Goal: Check status: Check status

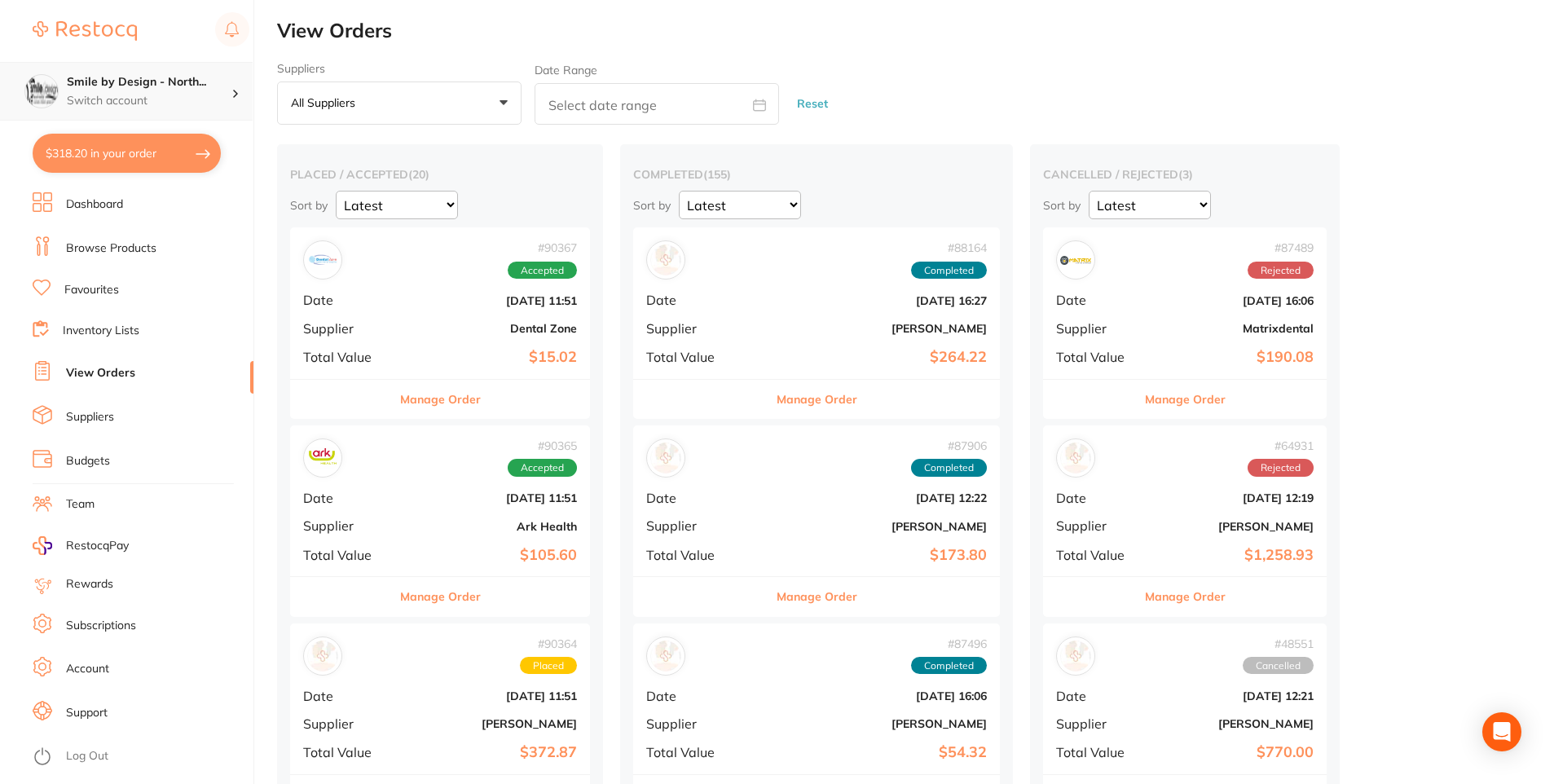
click at [205, 91] on div "Smile by Design - North... Switch account" at bounding box center [149, 91] width 164 height 34
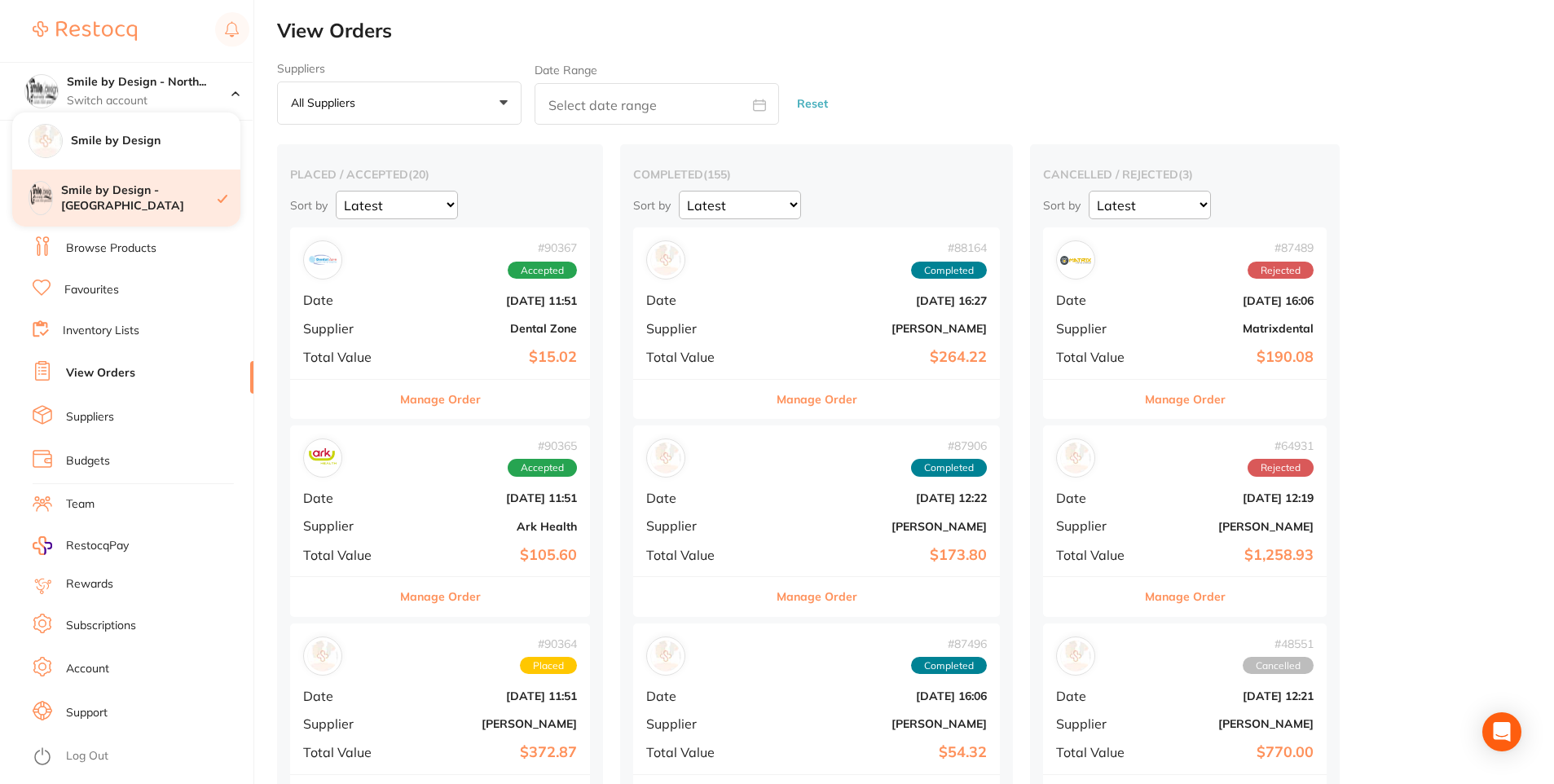
click at [169, 206] on h4 "Smile by Design - [GEOGRAPHIC_DATA]" at bounding box center [139, 198] width 157 height 32
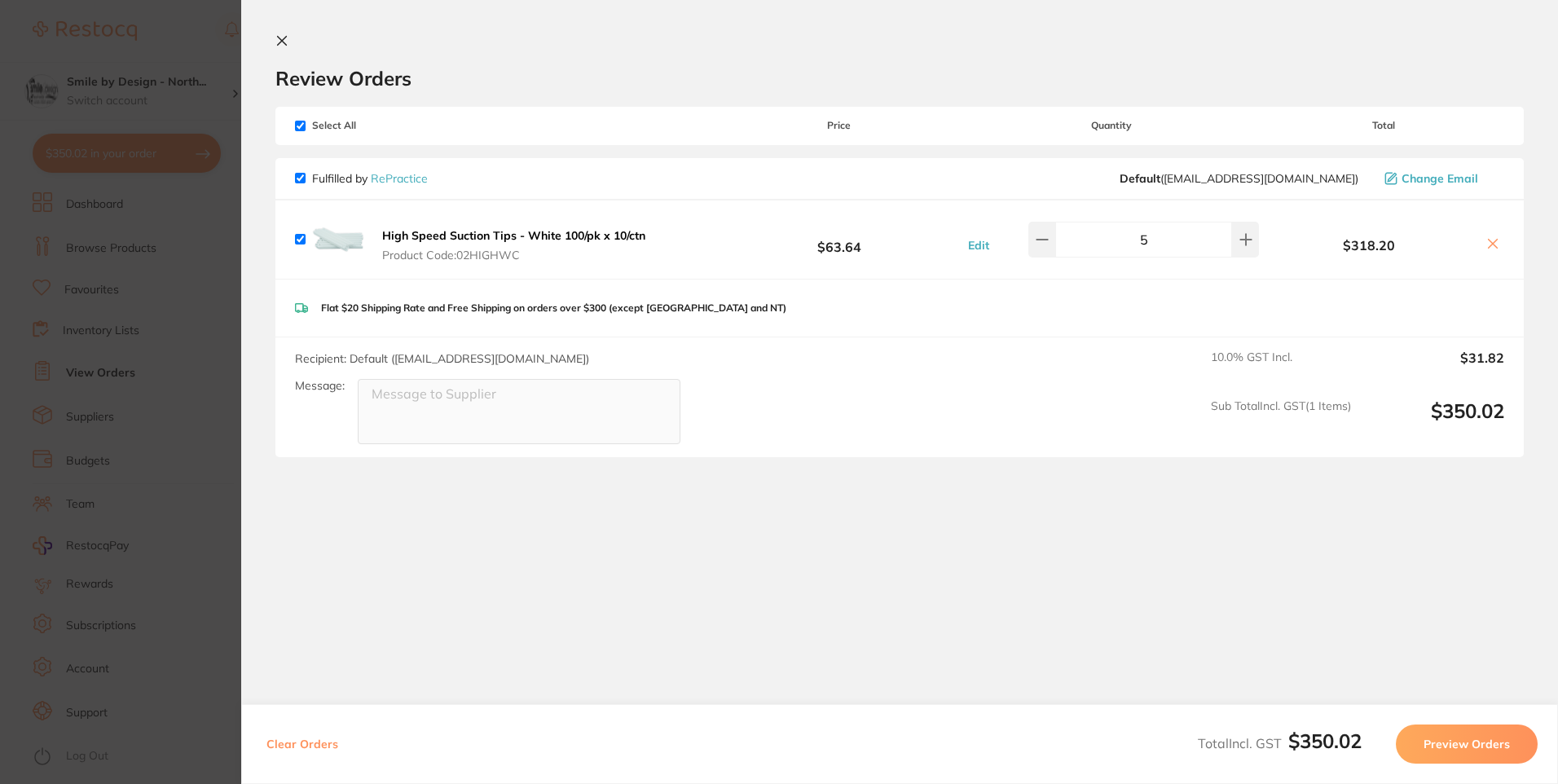
click at [279, 38] on icon at bounding box center [282, 41] width 9 height 9
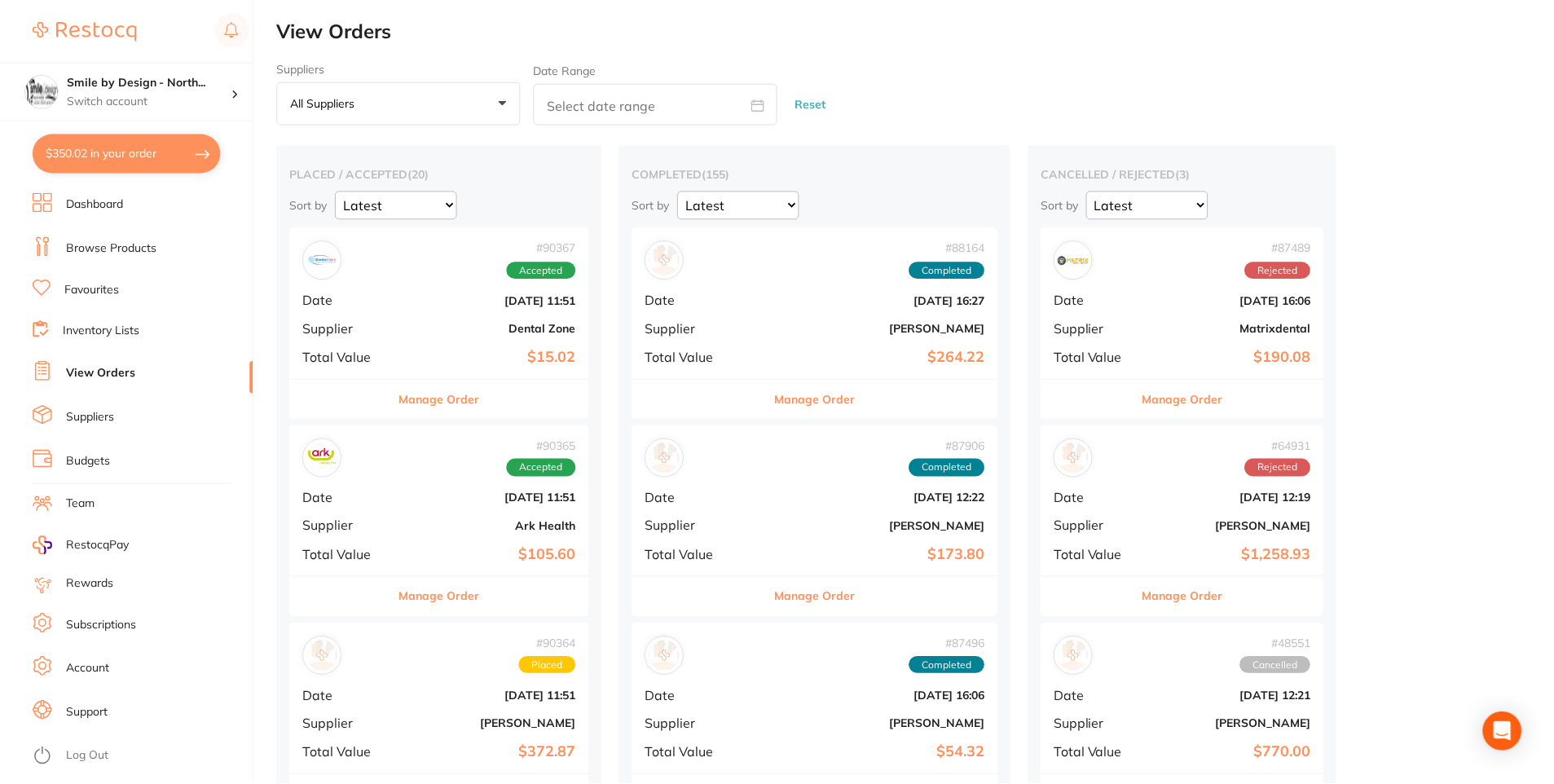
scroll to position [164, 0]
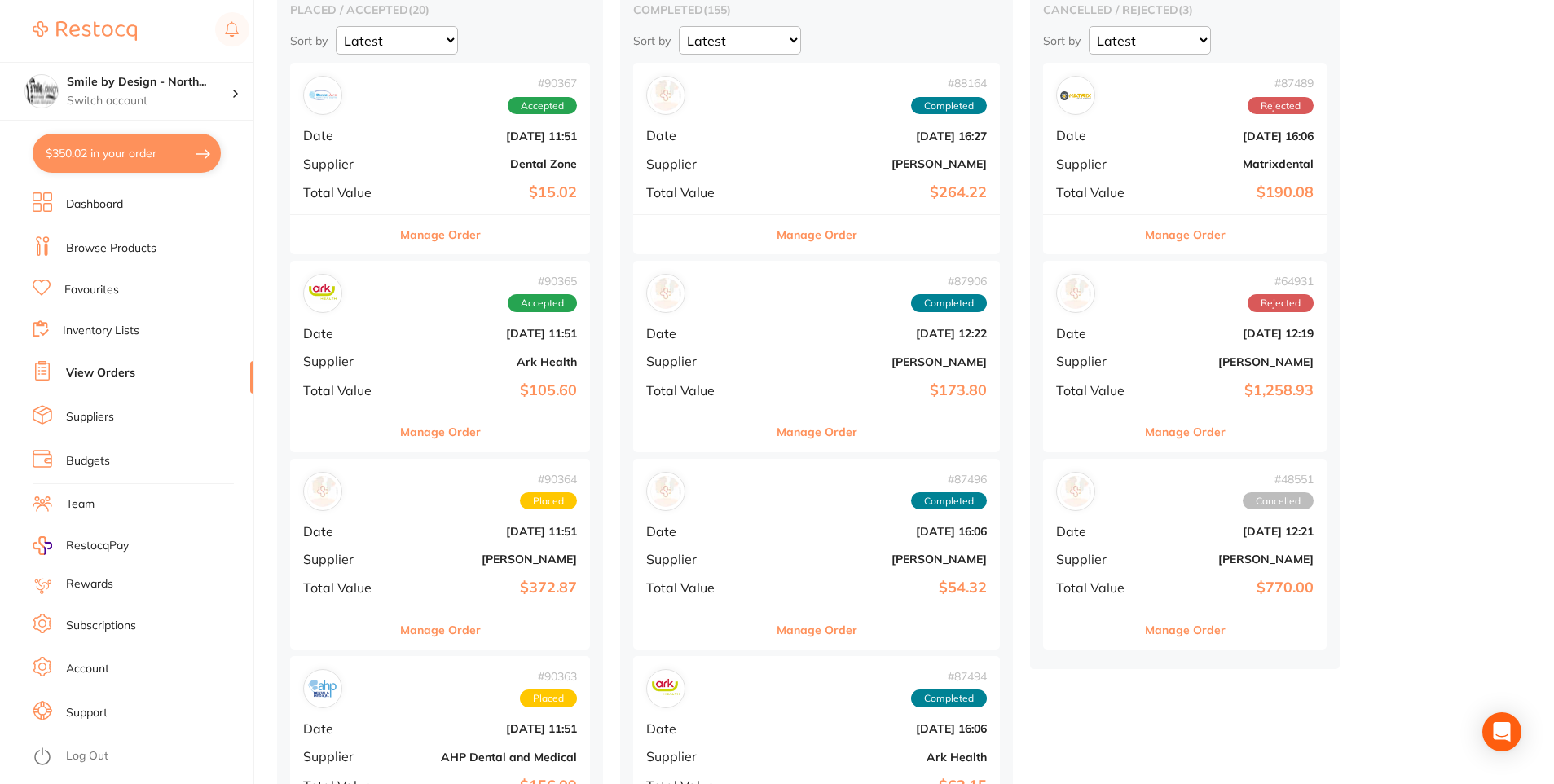
click at [463, 233] on button "Manage Order" at bounding box center [440, 235] width 80 height 39
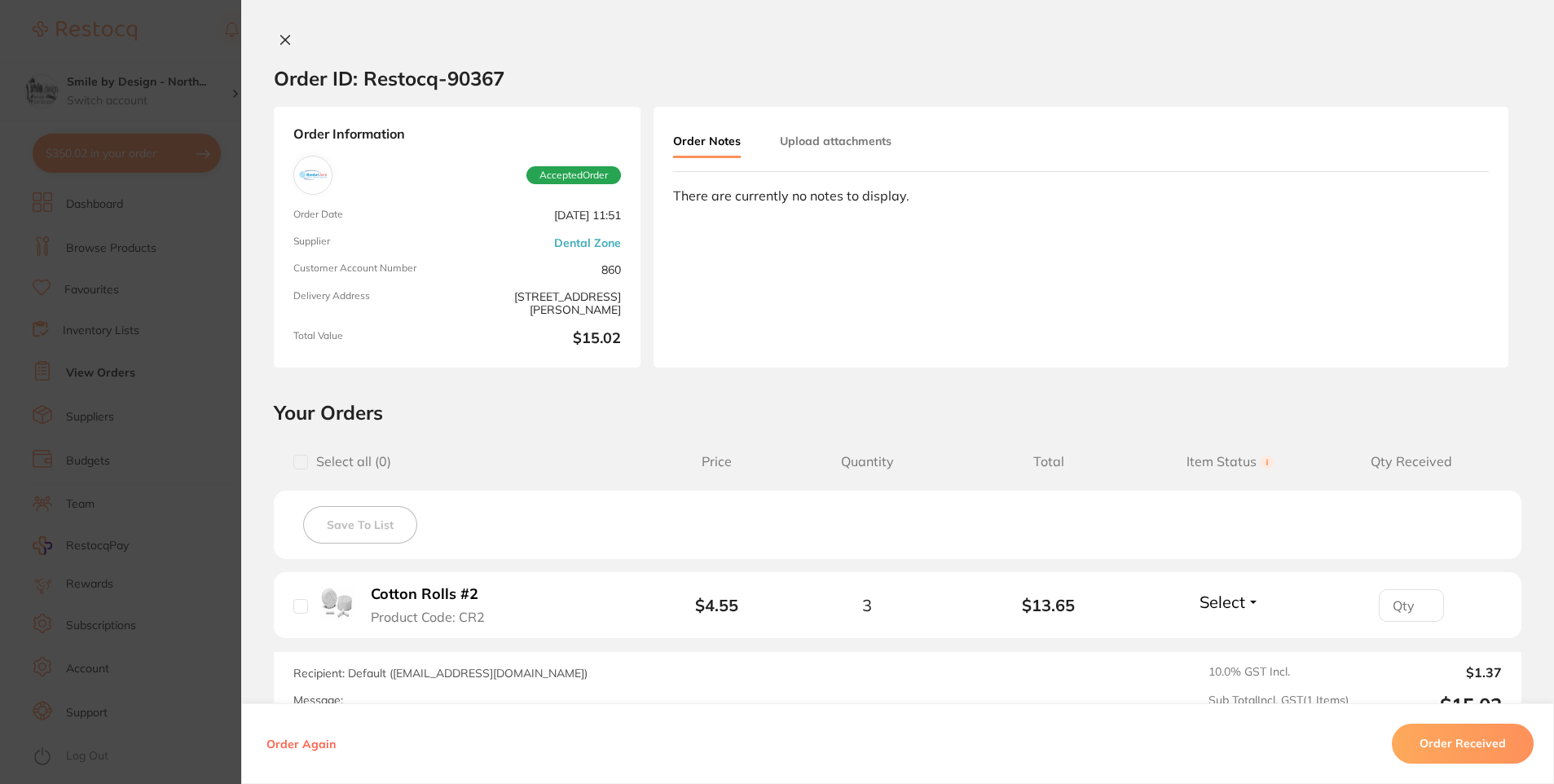
scroll to position [163, 0]
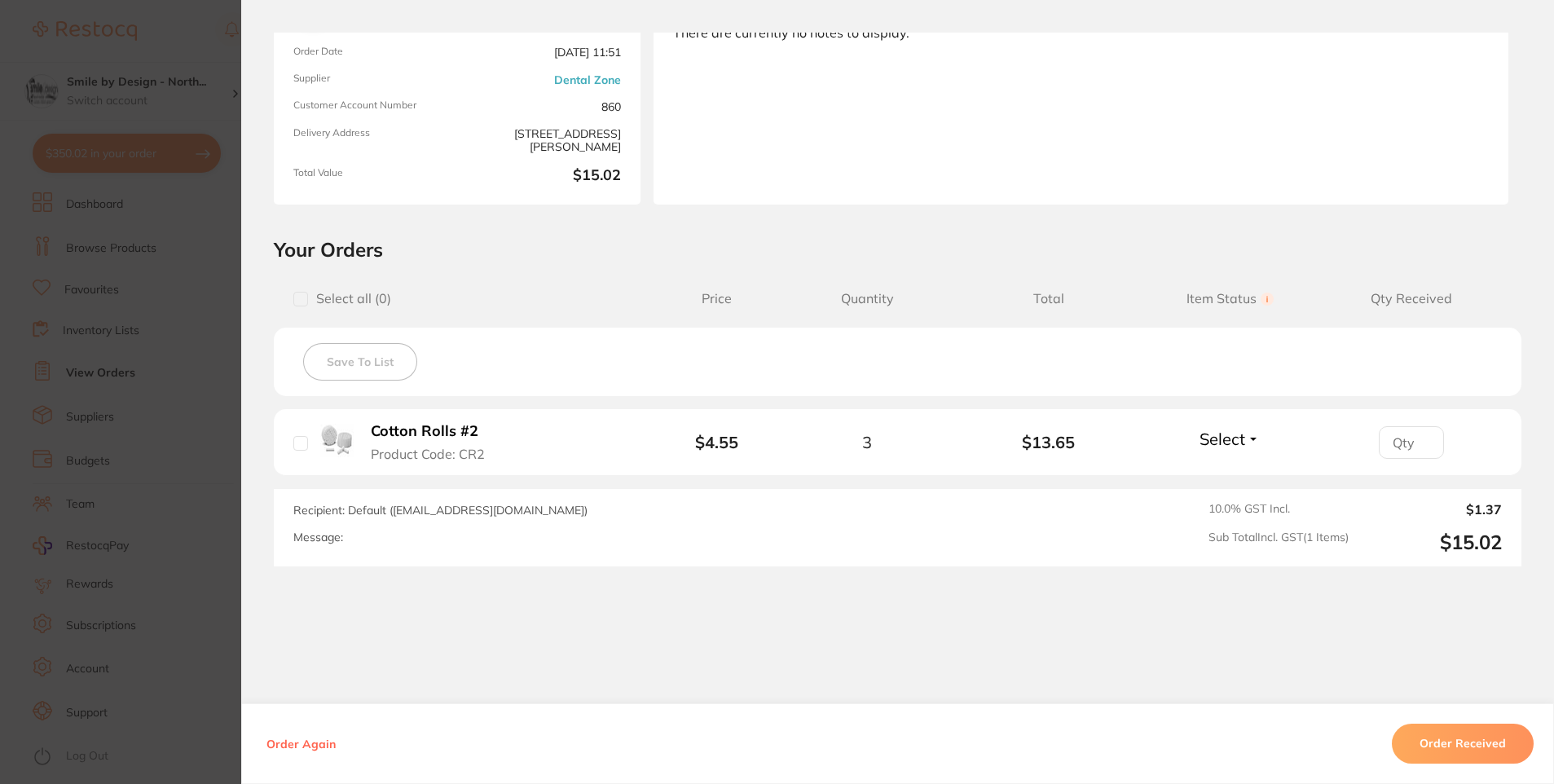
click at [158, 397] on section "Order ID: Restocq- 90367 Order Information Accepted Order Order Date Aug 15 202…" at bounding box center [777, 392] width 1554 height 784
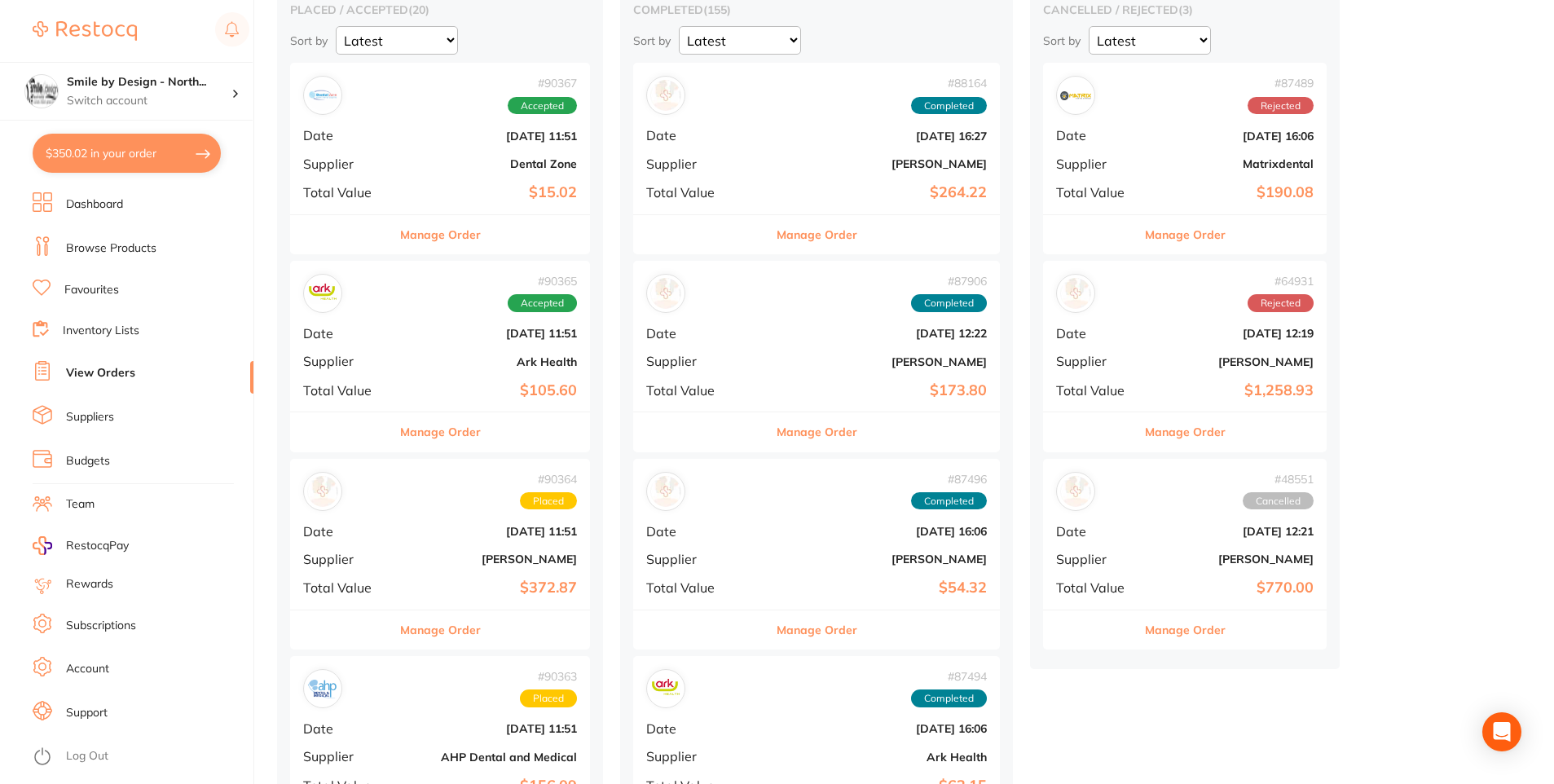
click at [450, 423] on button "Manage Order" at bounding box center [440, 432] width 80 height 39
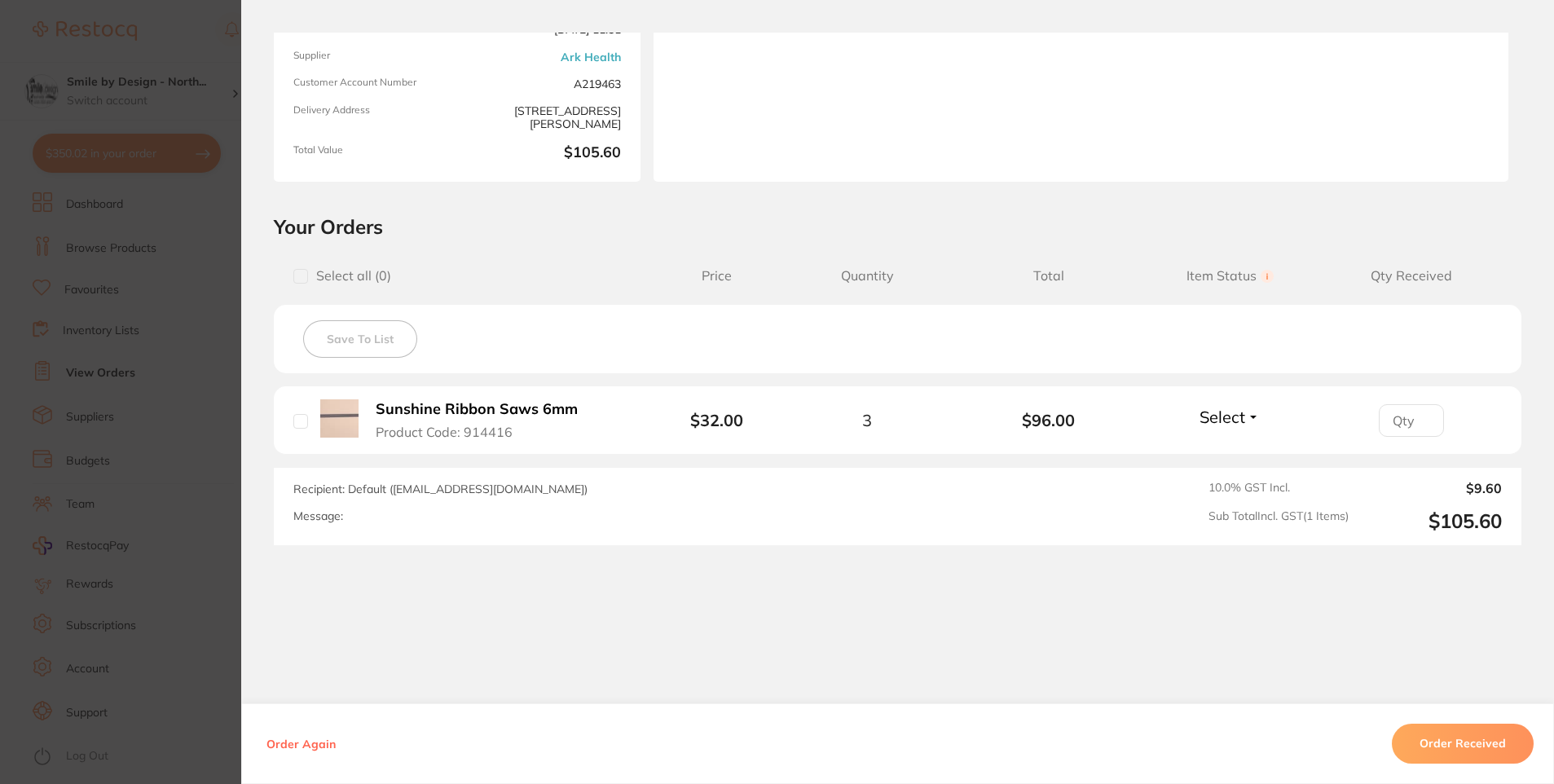
scroll to position [190, 0]
click at [67, 447] on section "Order ID: Restocq- 90365 Order Information Accepted Order Order Date Aug 15 202…" at bounding box center [777, 392] width 1554 height 784
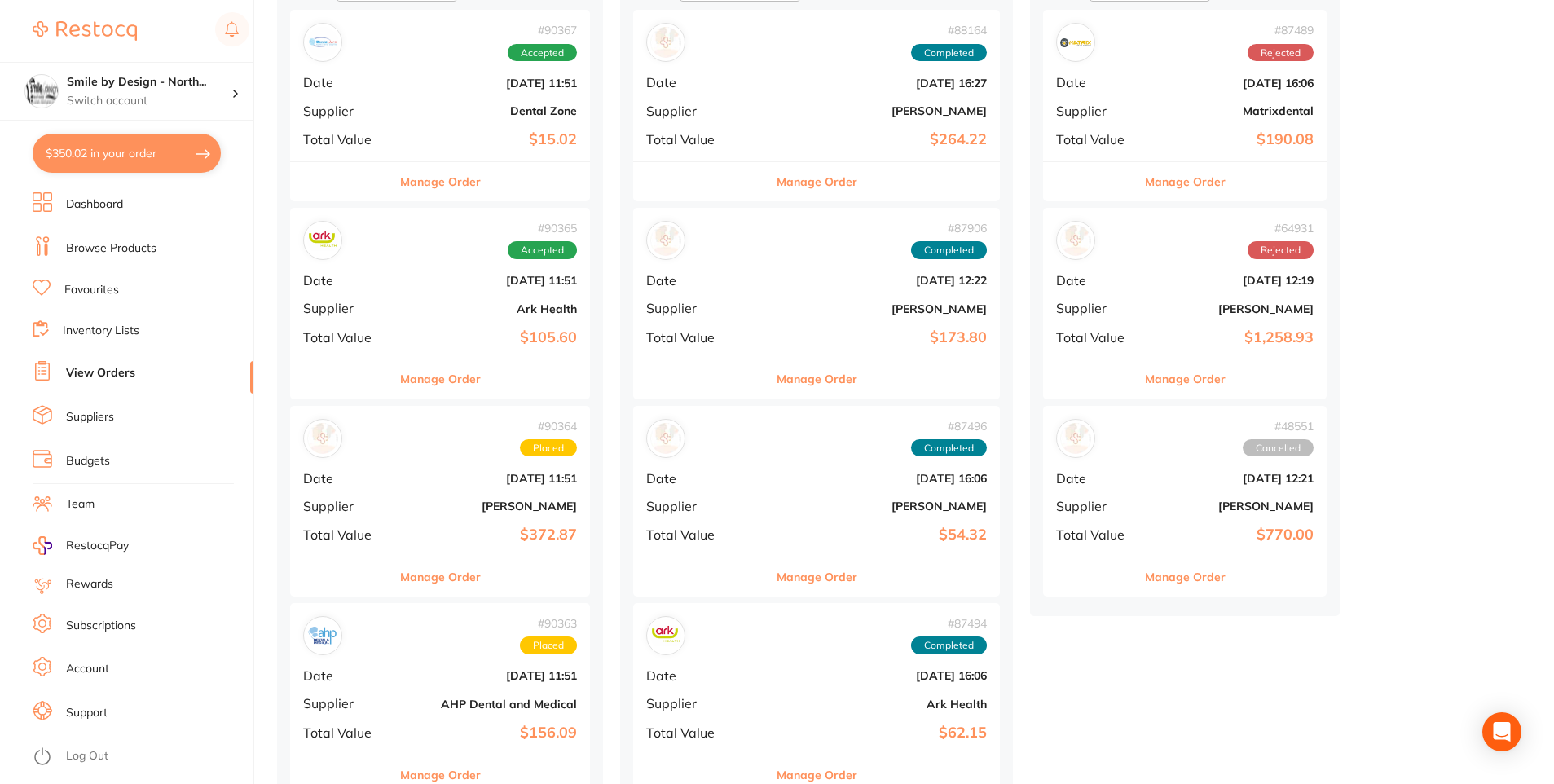
scroll to position [246, 0]
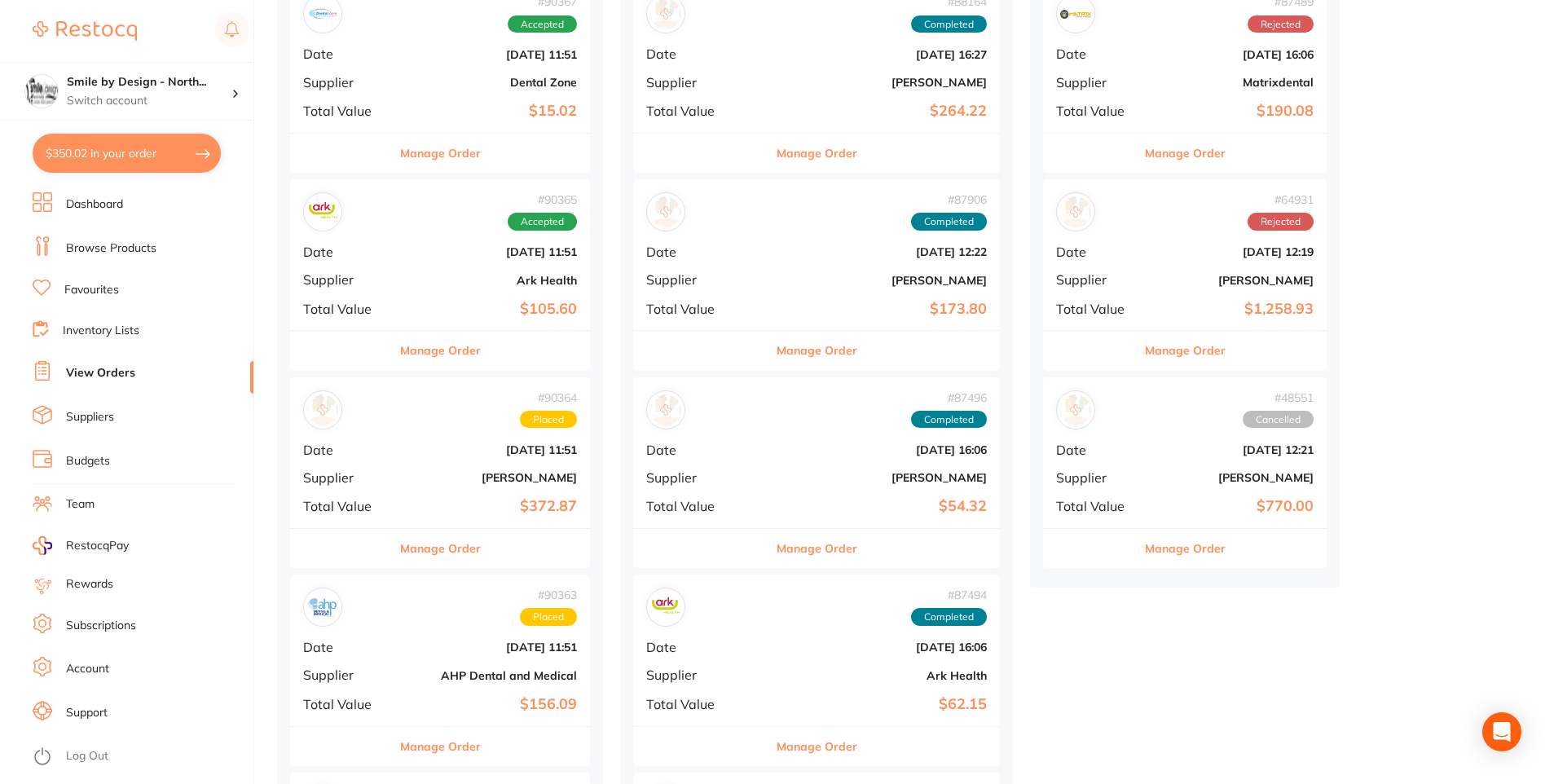
click at [455, 542] on button "Manage Order" at bounding box center [440, 548] width 80 height 39
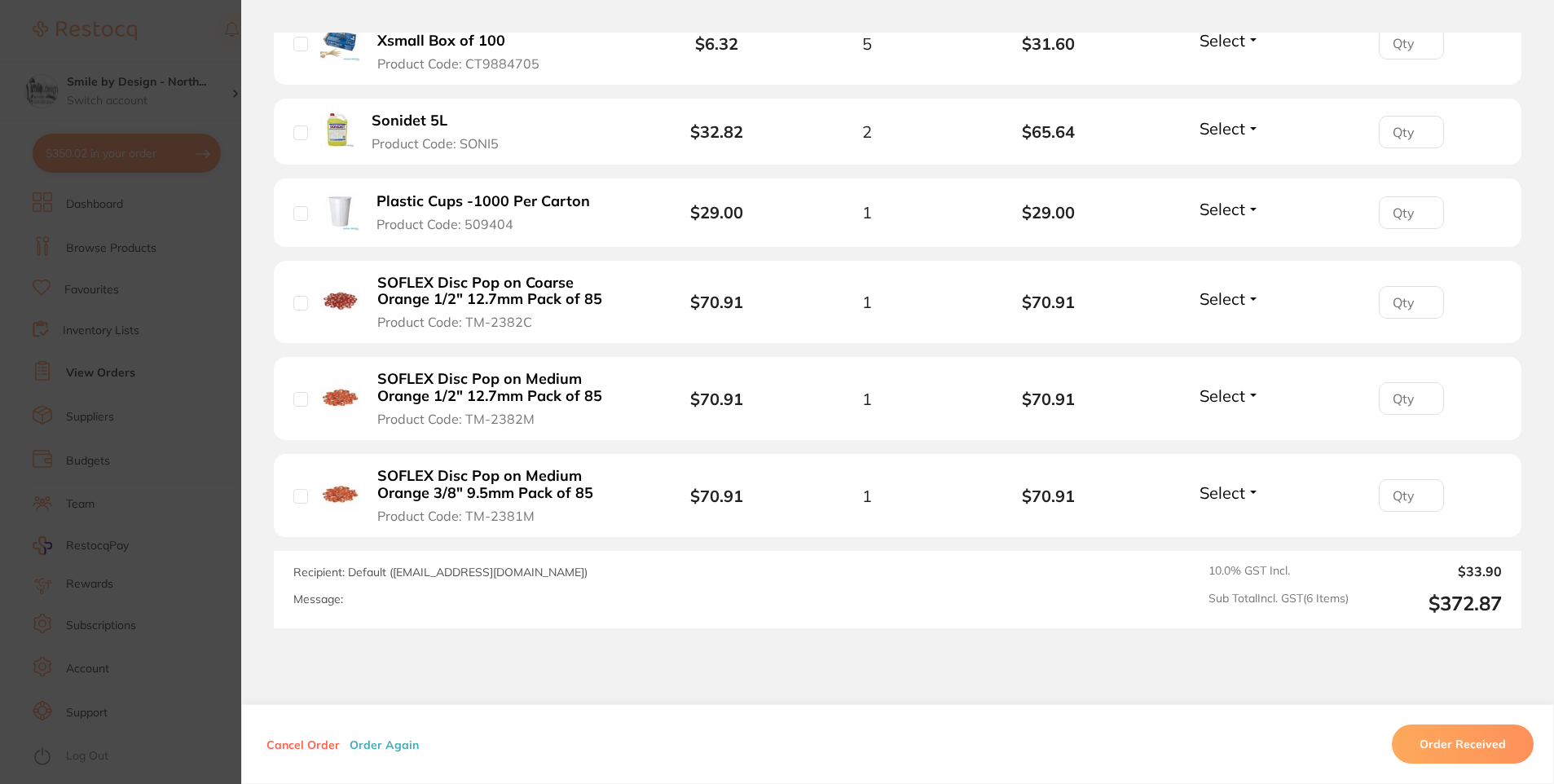
scroll to position [652, 0]
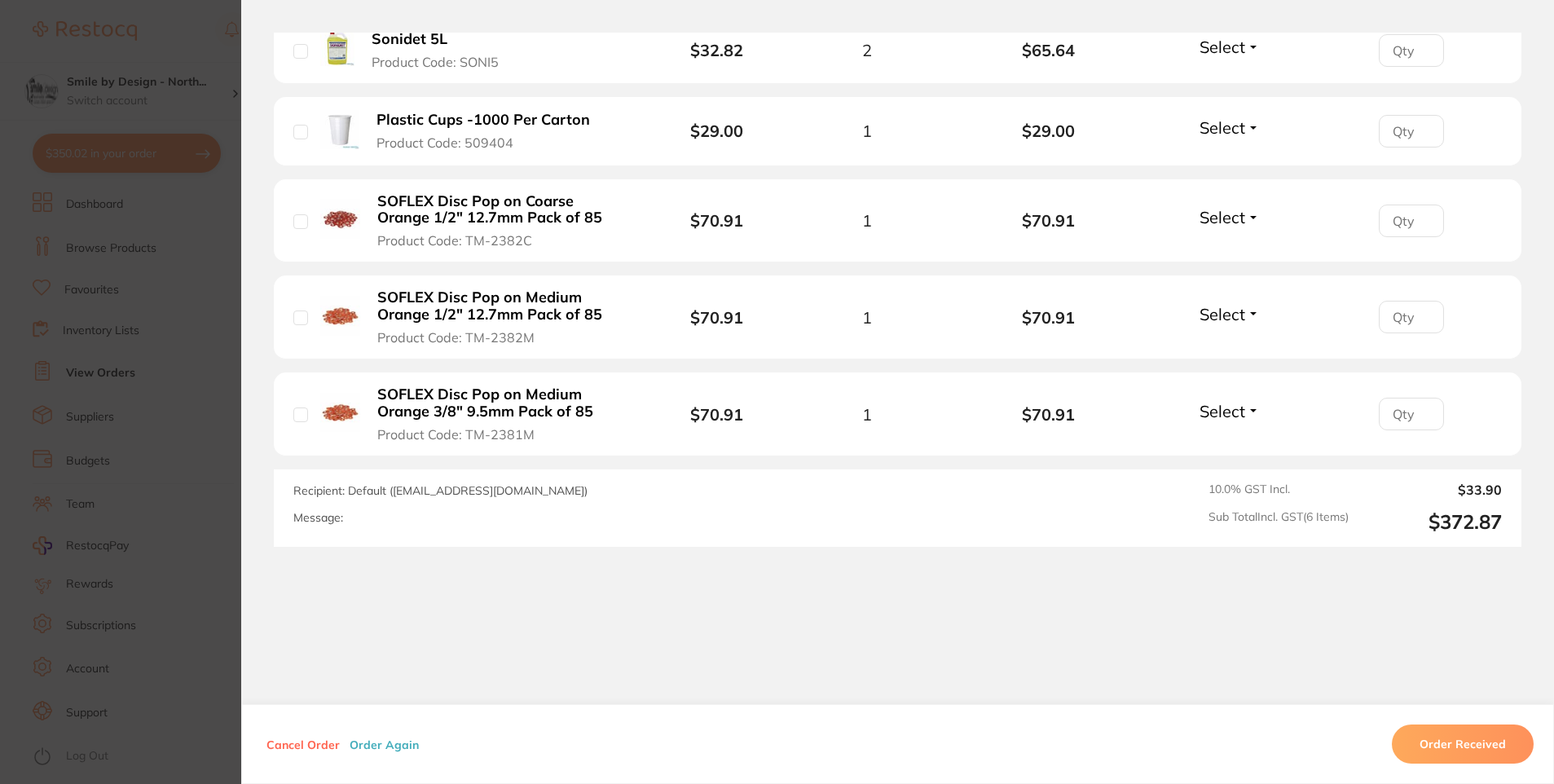
click at [112, 308] on section "Order ID: Restocq- 90364 Order Information Placed Order Order Date Aug 15 2025,…" at bounding box center [777, 392] width 1554 height 784
